Goal: Transaction & Acquisition: Purchase product/service

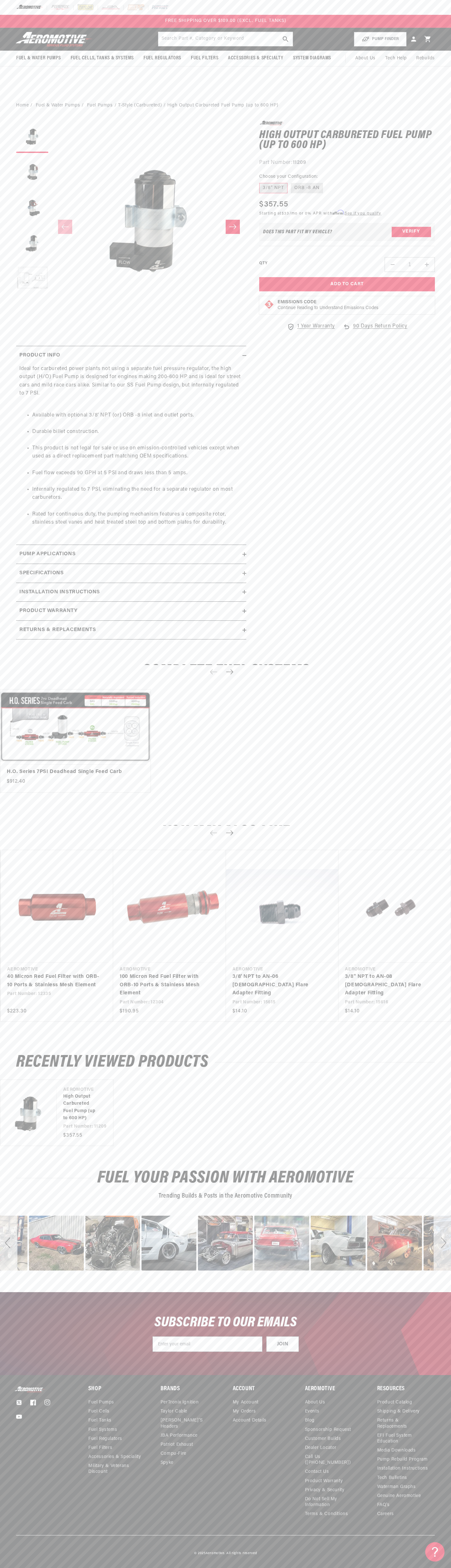
click at [284, 15] on div "FREE SHIPPING OVER $109.00 (EXCL. FUEL TANKS)" at bounding box center [226, 21] width 451 height 13
click at [420, 527] on div "0.0 star rating Write a review High Output Carbureted Fuel Pump (up to 600 HP) …" at bounding box center [341, 383] width 188 height 526
click at [360, 1563] on html "Skip to content Your cart Your cart is empty Loading... You may also like Subto…" at bounding box center [226, 784] width 451 height 1568
click at [15, 87] on body "Skip to content Your cart Your cart is empty Loading... You may also like Subto…" at bounding box center [226, 784] width 451 height 1568
